Goal: Task Accomplishment & Management: Manage account settings

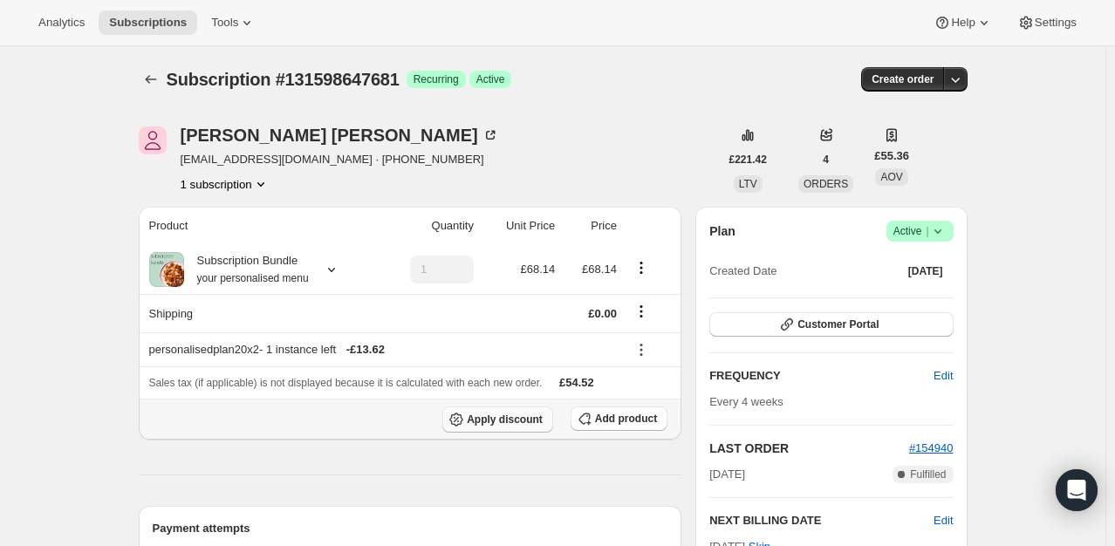
click at [529, 417] on span "Apply discount" at bounding box center [505, 420] width 76 height 14
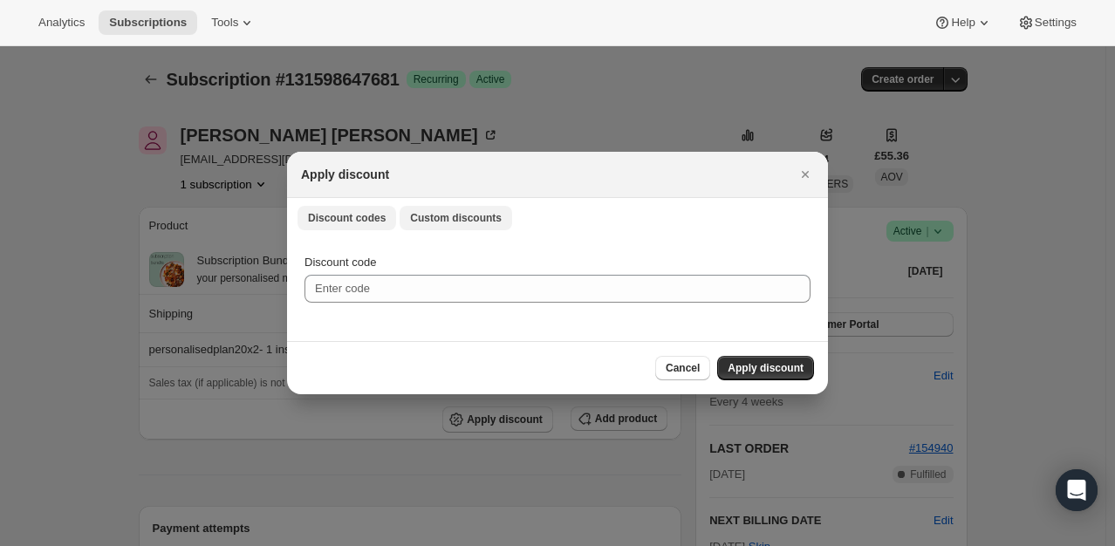
click at [461, 229] on button "Custom discounts" at bounding box center [456, 218] width 113 height 24
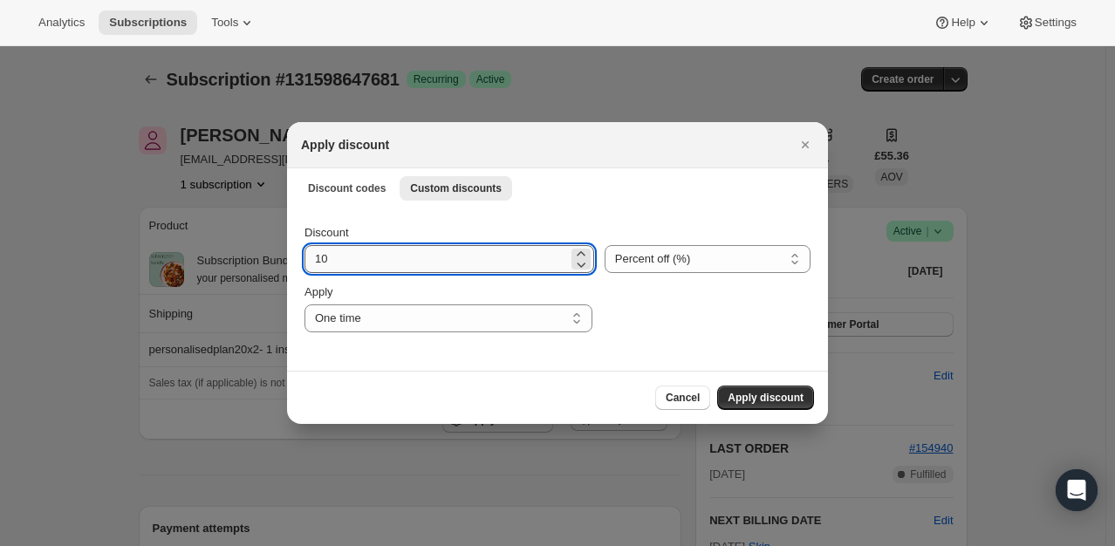
click at [391, 260] on input "10" at bounding box center [435, 259] width 263 height 28
type input "100"
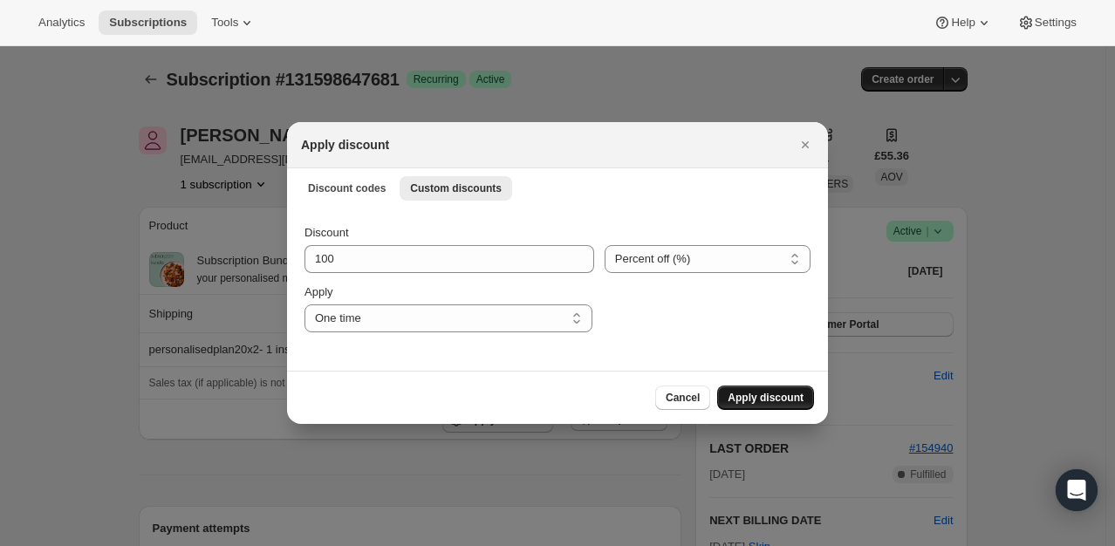
click at [803, 393] on span "Apply discount" at bounding box center [766, 398] width 76 height 14
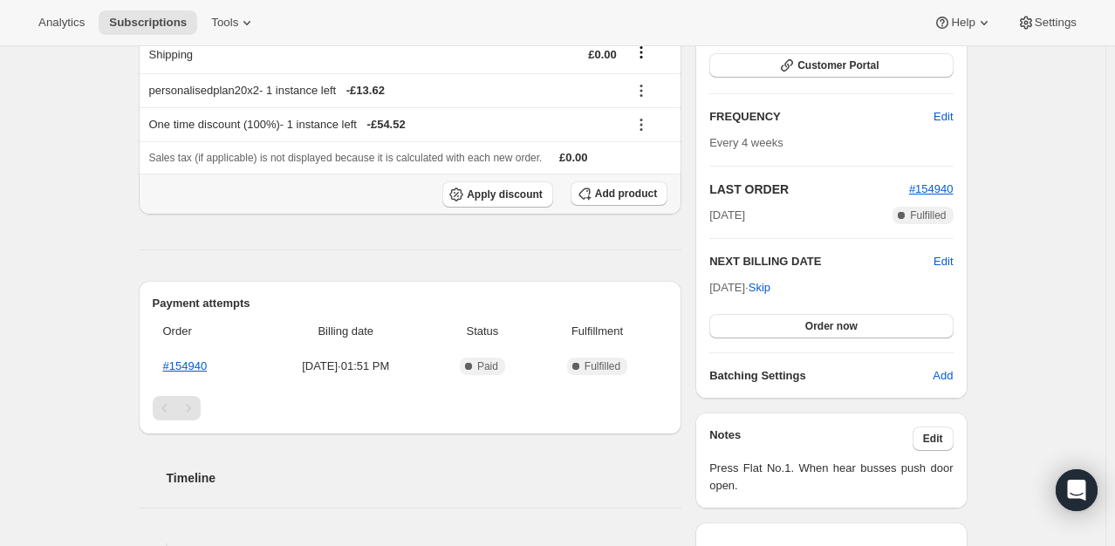
scroll to position [262, 0]
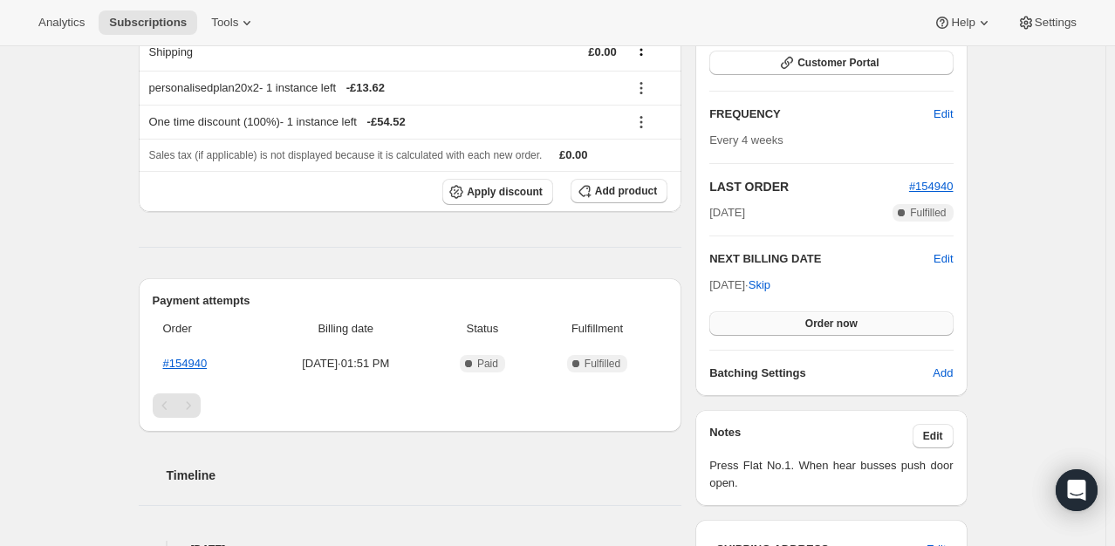
click at [797, 314] on button "Order now" at bounding box center [830, 323] width 243 height 24
click at [797, 314] on button "Click to confirm" at bounding box center [830, 323] width 243 height 24
